Goal: Use online tool/utility: Utilize a website feature to perform a specific function

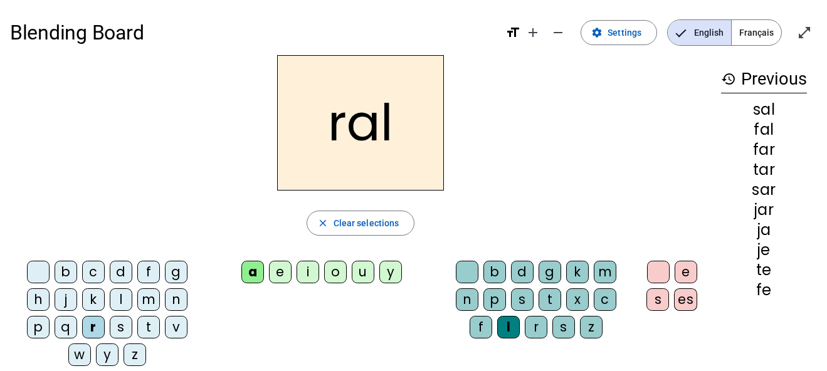
scroll to position [9, 0]
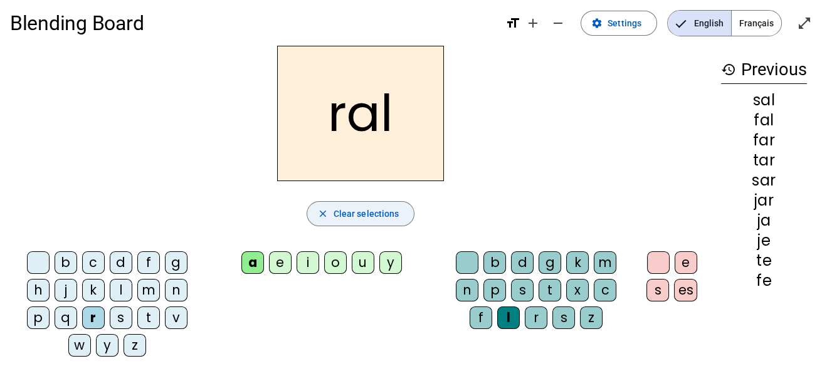
click at [361, 208] on span "Clear selections" at bounding box center [367, 213] width 66 height 15
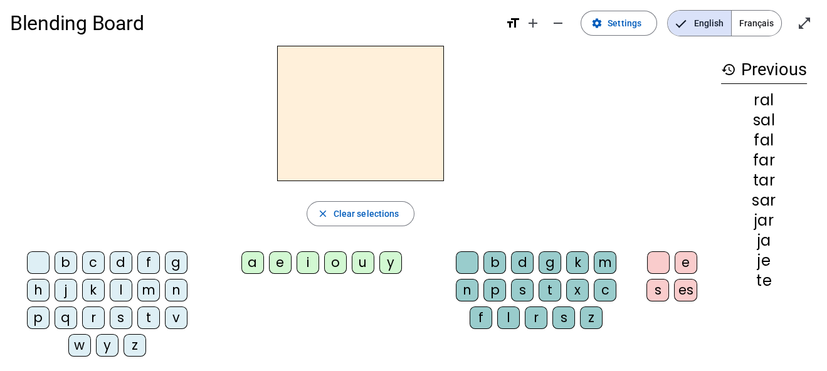
click at [157, 257] on div "f" at bounding box center [148, 262] width 23 height 23
click at [334, 262] on div "o" at bounding box center [335, 262] width 23 height 23
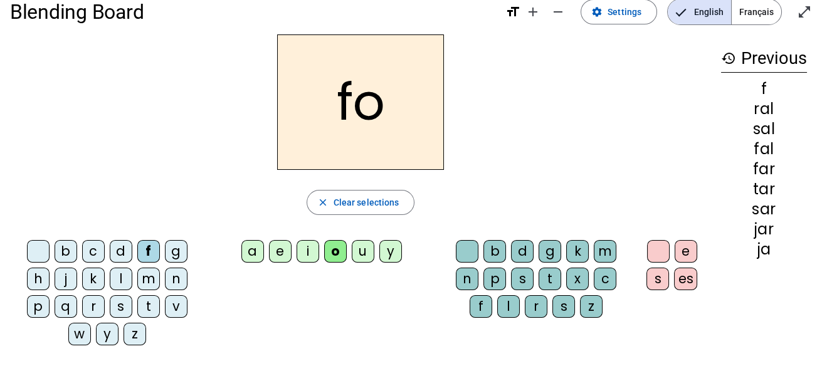
scroll to position [34, 0]
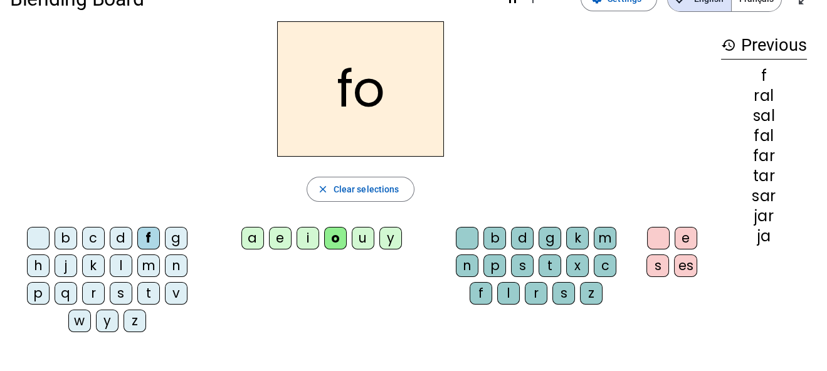
click at [279, 240] on div "e" at bounding box center [280, 238] width 23 height 23
click at [251, 241] on div "a" at bounding box center [252, 238] width 23 height 23
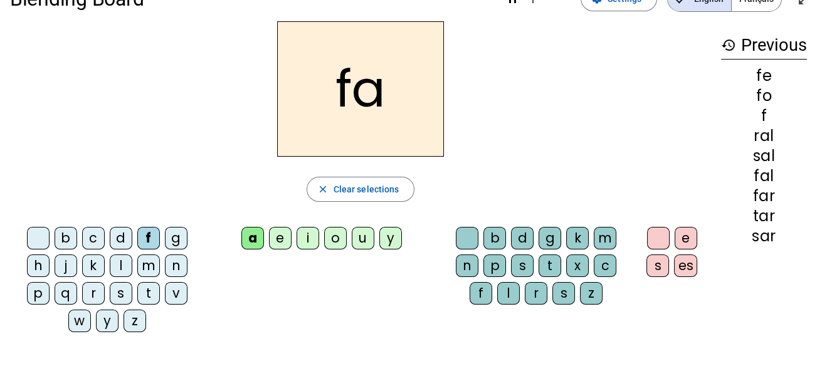
click at [511, 292] on div "l" at bounding box center [508, 293] width 23 height 23
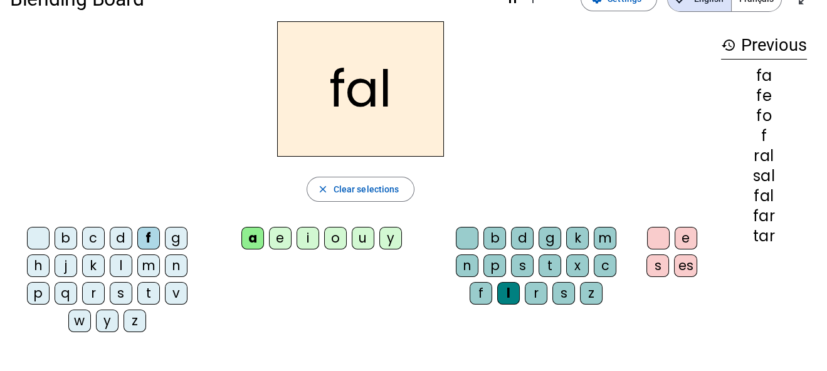
click at [122, 293] on div "s" at bounding box center [121, 293] width 23 height 23
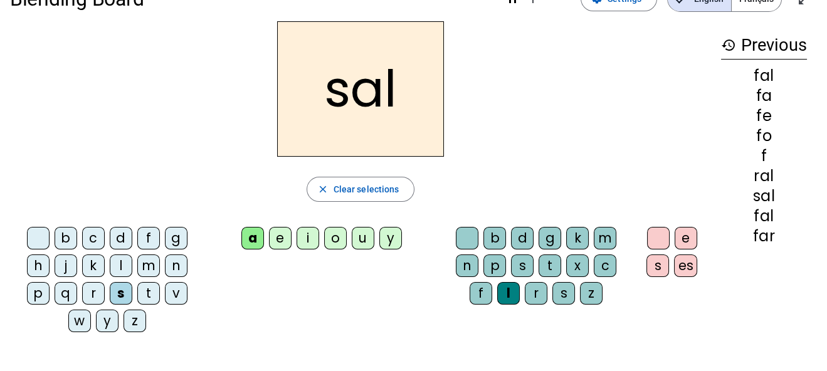
click at [147, 295] on div "t" at bounding box center [148, 293] width 23 height 23
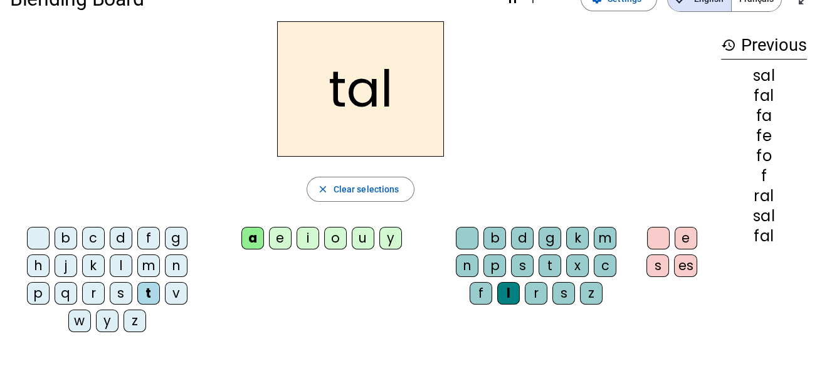
click at [96, 297] on div "r" at bounding box center [93, 293] width 23 height 23
click at [64, 262] on div "j" at bounding box center [66, 266] width 23 height 23
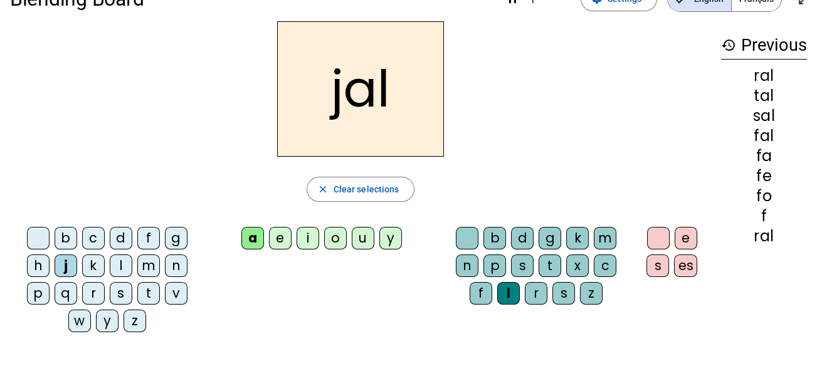
click at [119, 261] on div "l" at bounding box center [121, 266] width 23 height 23
click at [537, 291] on div "r" at bounding box center [536, 293] width 23 height 23
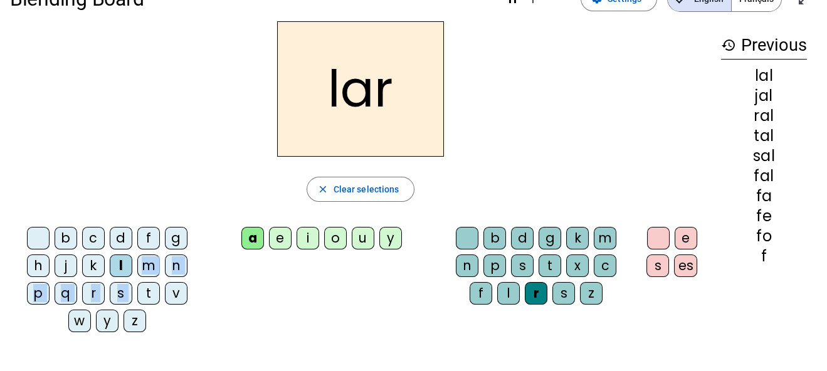
drag, startPoint x: 147, startPoint y: 265, endPoint x: 146, endPoint y: 294, distance: 29.5
click at [146, 294] on div "b c d f g h j k l m n p q r s t v w y z" at bounding box center [109, 282] width 189 height 110
click at [146, 294] on div "t" at bounding box center [148, 293] width 23 height 23
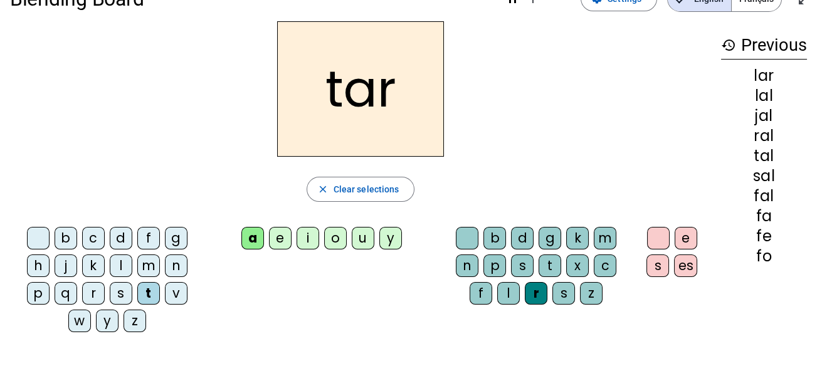
click at [116, 290] on div "s" at bounding box center [121, 293] width 23 height 23
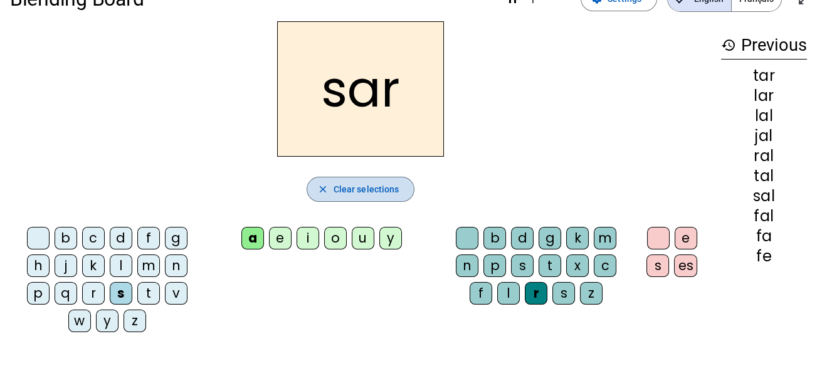
click at [369, 182] on span "Clear selections" at bounding box center [367, 189] width 66 height 15
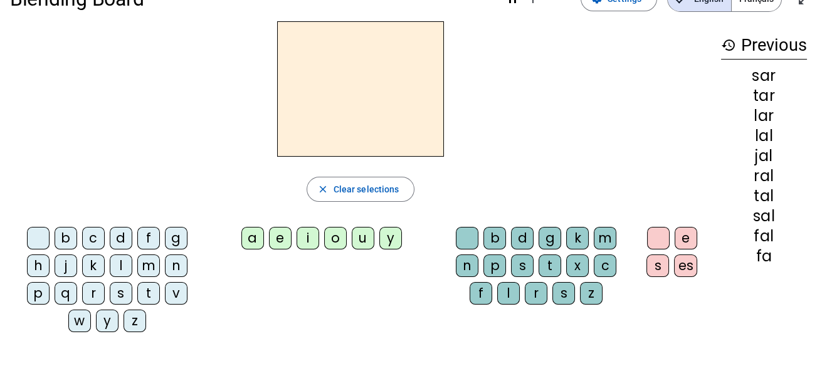
click at [152, 237] on div "f" at bounding box center [148, 238] width 23 height 23
click at [331, 240] on div "o" at bounding box center [335, 238] width 23 height 23
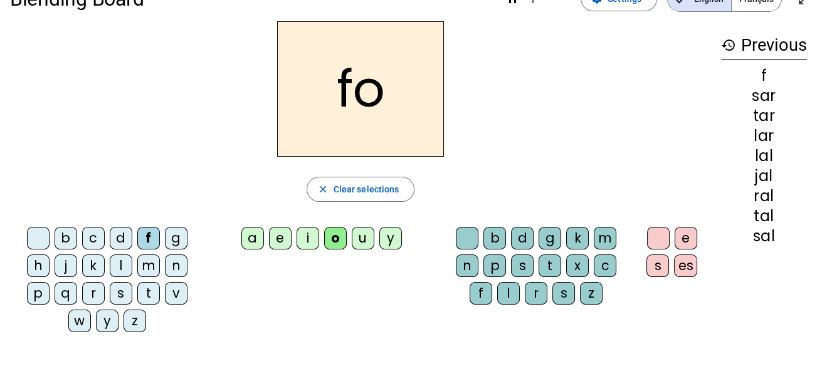
click at [119, 268] on div "l" at bounding box center [121, 266] width 23 height 23
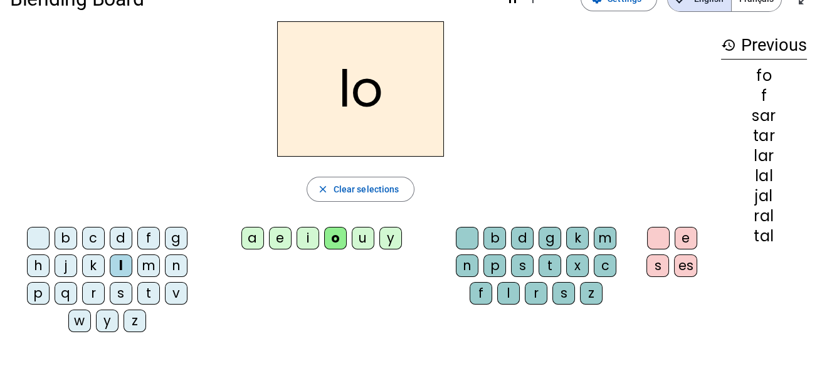
click at [63, 271] on div "j" at bounding box center [66, 266] width 23 height 23
click at [97, 292] on div "r" at bounding box center [93, 293] width 23 height 23
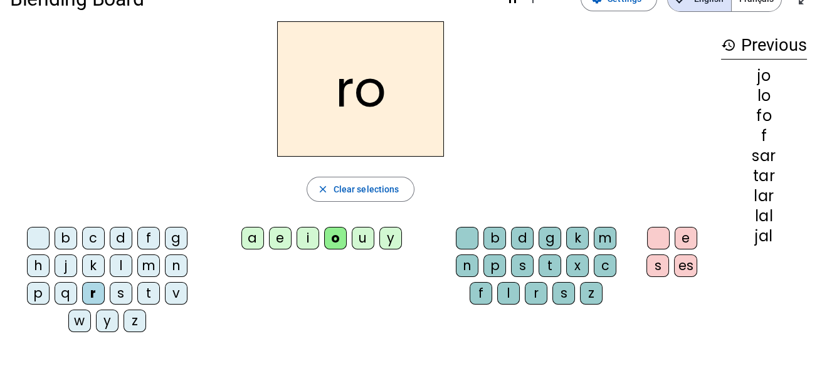
click at [124, 291] on div "s" at bounding box center [121, 293] width 23 height 23
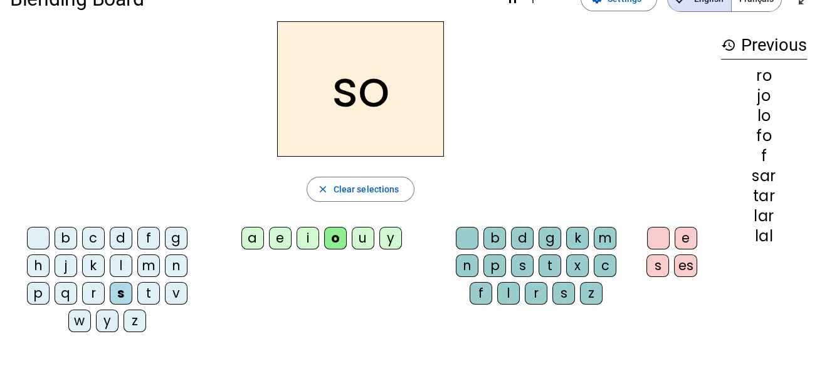
click at [147, 292] on div "t" at bounding box center [148, 293] width 23 height 23
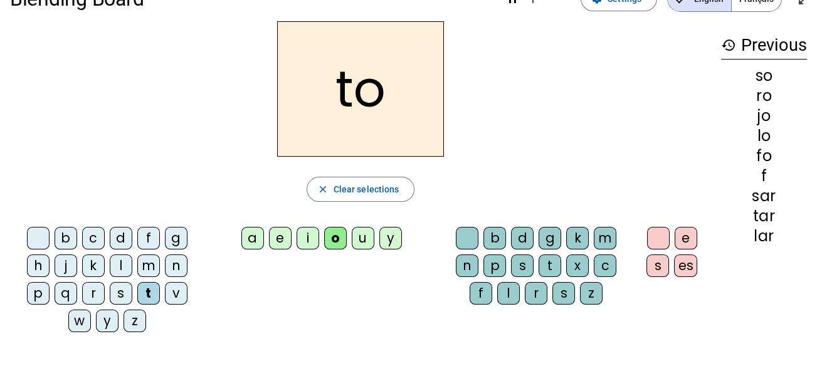
click at [278, 240] on div "e" at bounding box center [280, 238] width 23 height 23
click at [113, 296] on div "s" at bounding box center [121, 293] width 23 height 23
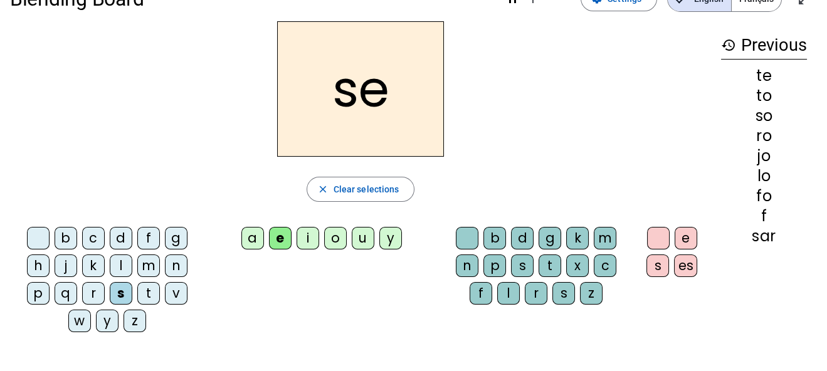
click at [98, 294] on div "r" at bounding box center [93, 293] width 23 height 23
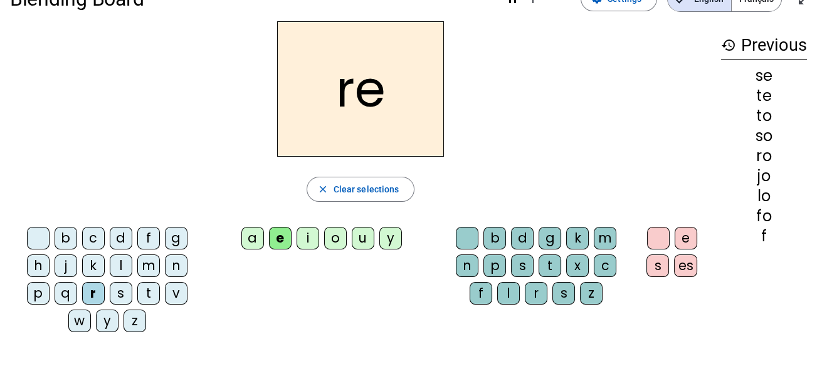
click at [123, 265] on div "l" at bounding box center [121, 266] width 23 height 23
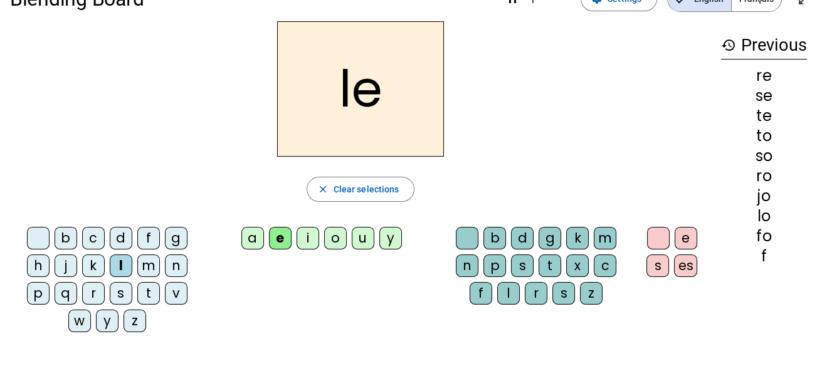
click at [60, 262] on div "j" at bounding box center [66, 266] width 23 height 23
click at [147, 238] on div "f" at bounding box center [148, 238] width 23 height 23
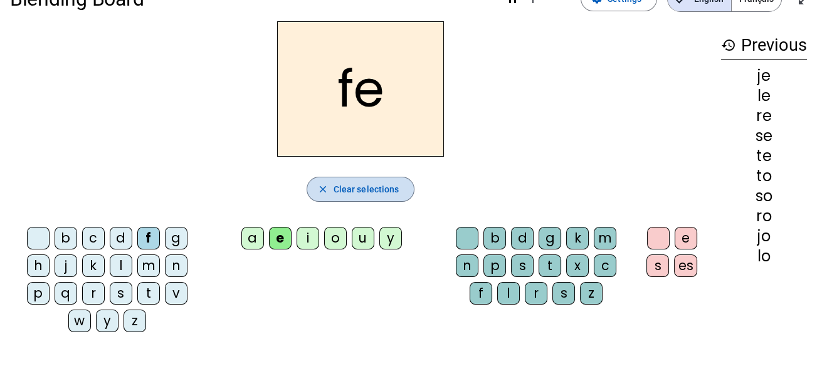
click at [347, 199] on span "button" at bounding box center [360, 189] width 107 height 30
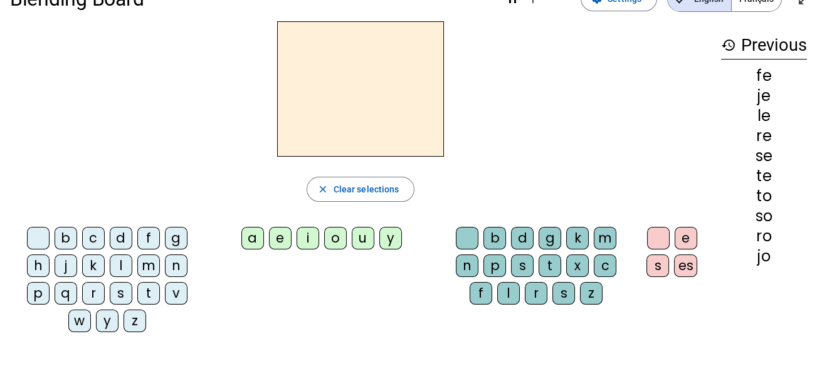
click at [250, 242] on div "a" at bounding box center [252, 238] width 23 height 23
click at [507, 292] on div "l" at bounding box center [508, 293] width 23 height 23
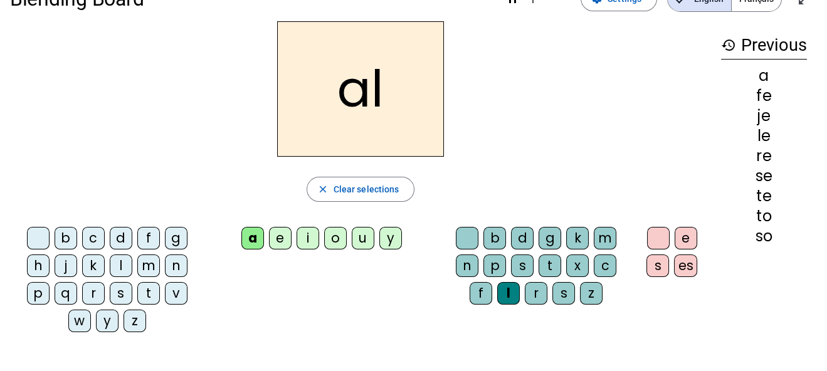
click at [533, 292] on div "r" at bounding box center [536, 293] width 23 height 23
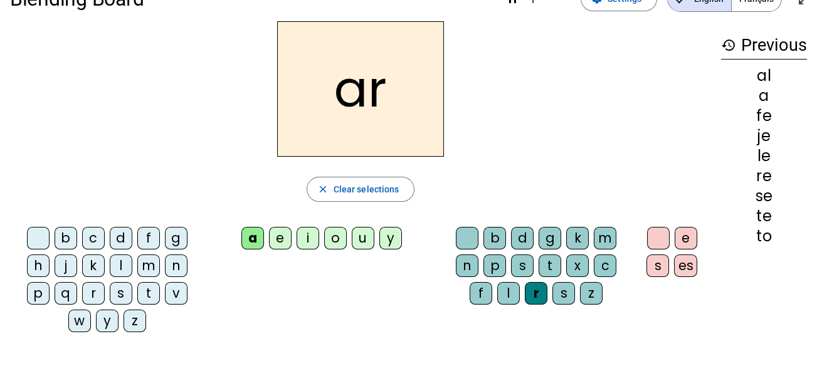
click at [546, 265] on div "t" at bounding box center [550, 266] width 23 height 23
click at [480, 290] on div "f" at bounding box center [481, 293] width 23 height 23
click at [118, 266] on div "l" at bounding box center [121, 266] width 23 height 23
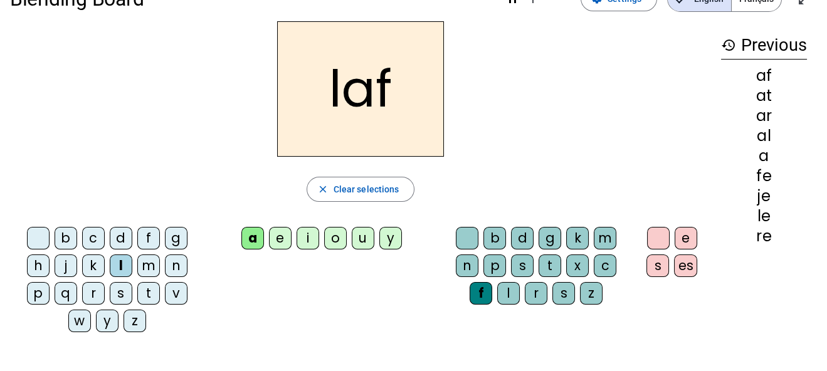
click at [118, 285] on div "s" at bounding box center [121, 293] width 23 height 23
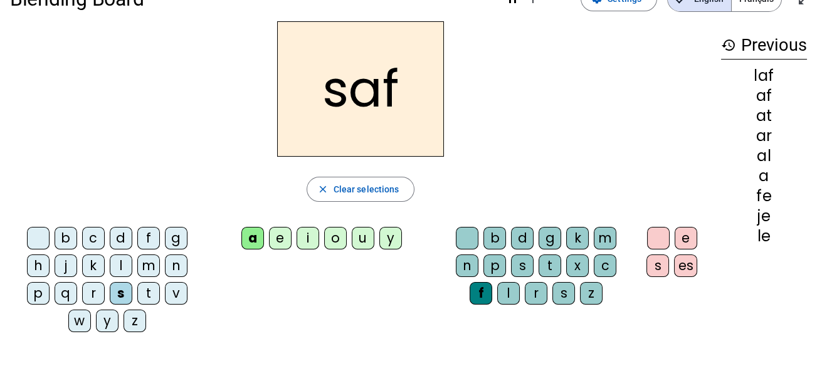
click at [143, 290] on div "t" at bounding box center [148, 293] width 23 height 23
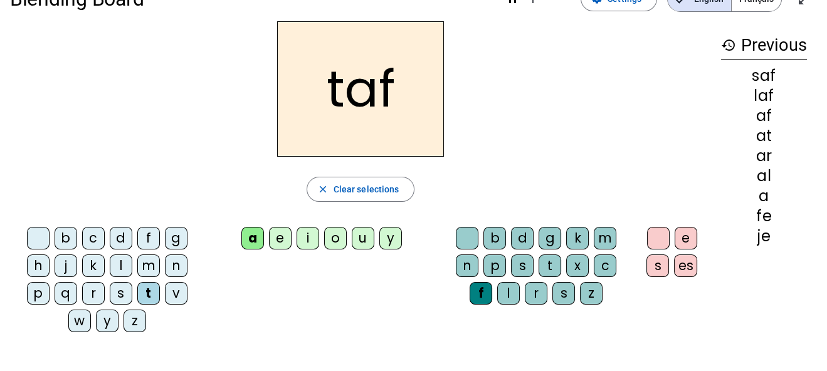
click at [63, 270] on div "j" at bounding box center [66, 266] width 23 height 23
